Goal: Information Seeking & Learning: Check status

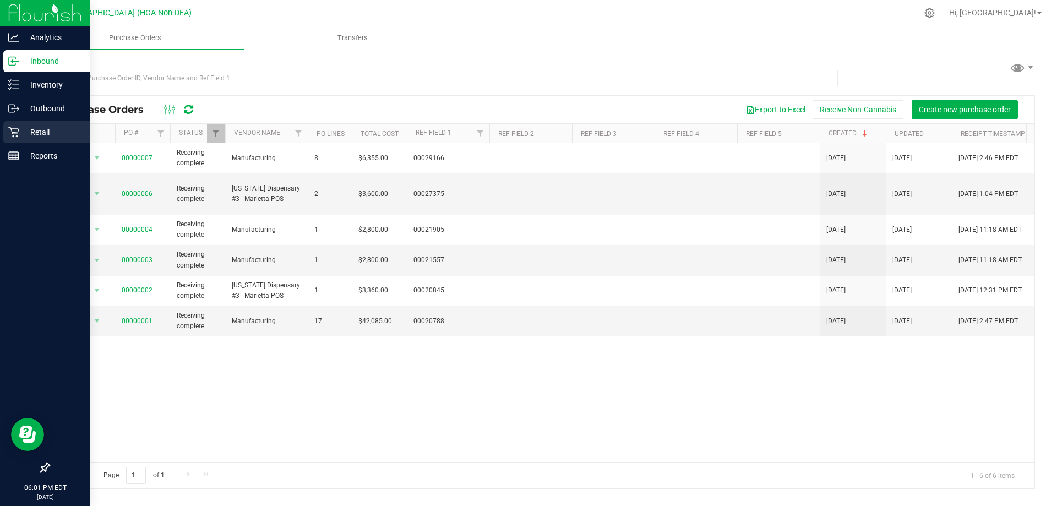
click at [22, 139] on div "Retail" at bounding box center [46, 132] width 87 height 22
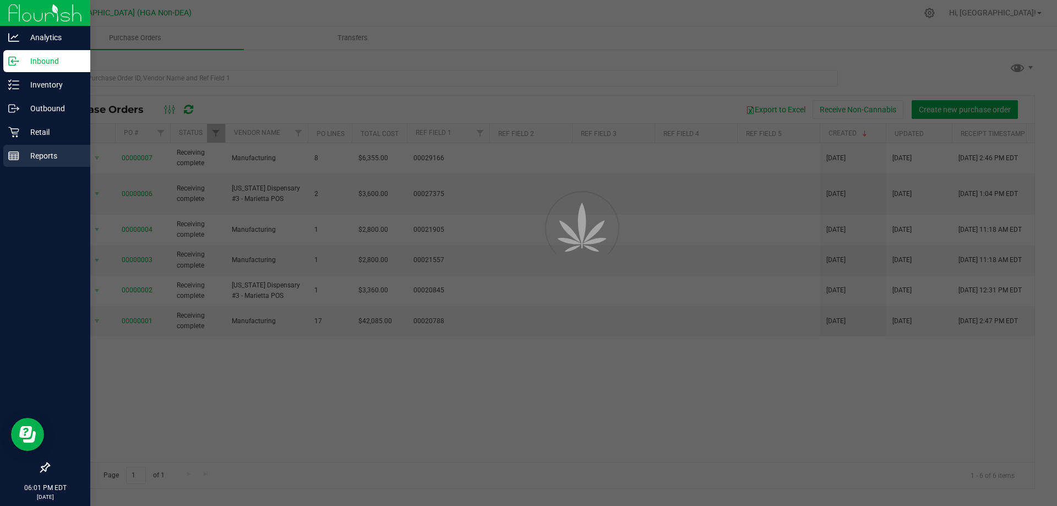
click at [42, 153] on p "Reports" at bounding box center [52, 155] width 66 height 13
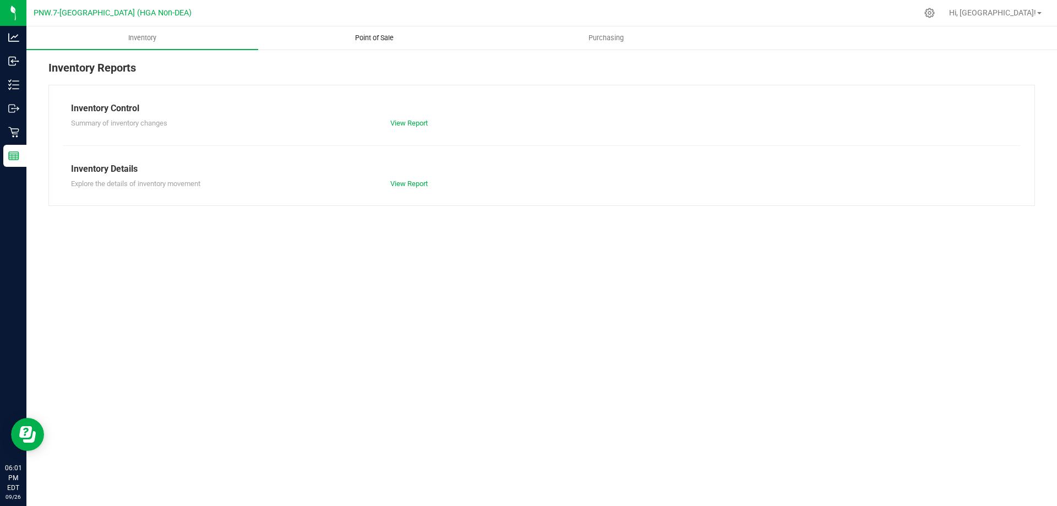
click at [372, 29] on uib-tab-heading "Point of Sale" at bounding box center [374, 38] width 231 height 22
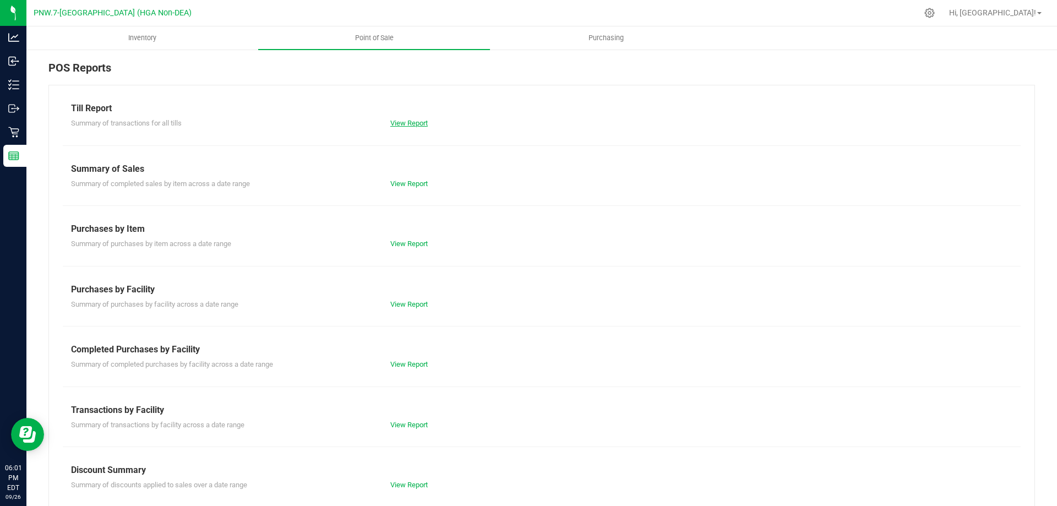
click at [418, 125] on link "View Report" at bounding box center [408, 123] width 37 height 8
